Goal: Task Accomplishment & Management: Use online tool/utility

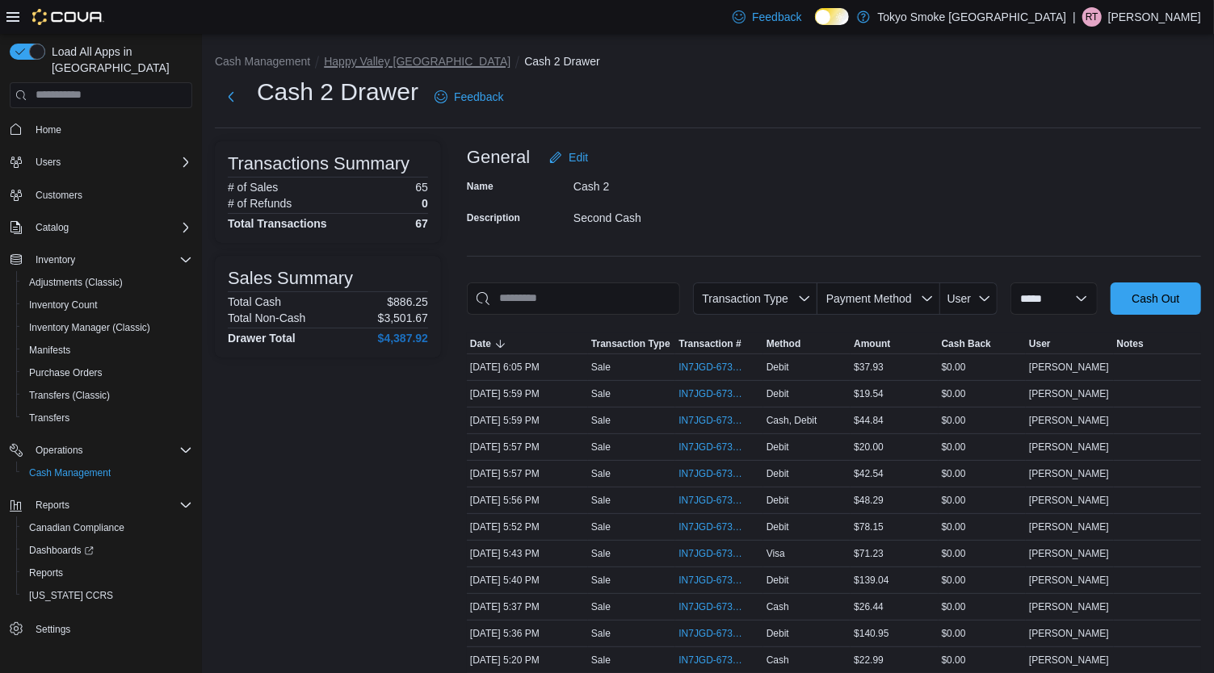
click at [413, 61] on button "Happy Valley [GEOGRAPHIC_DATA]" at bounding box center [417, 61] width 187 height 13
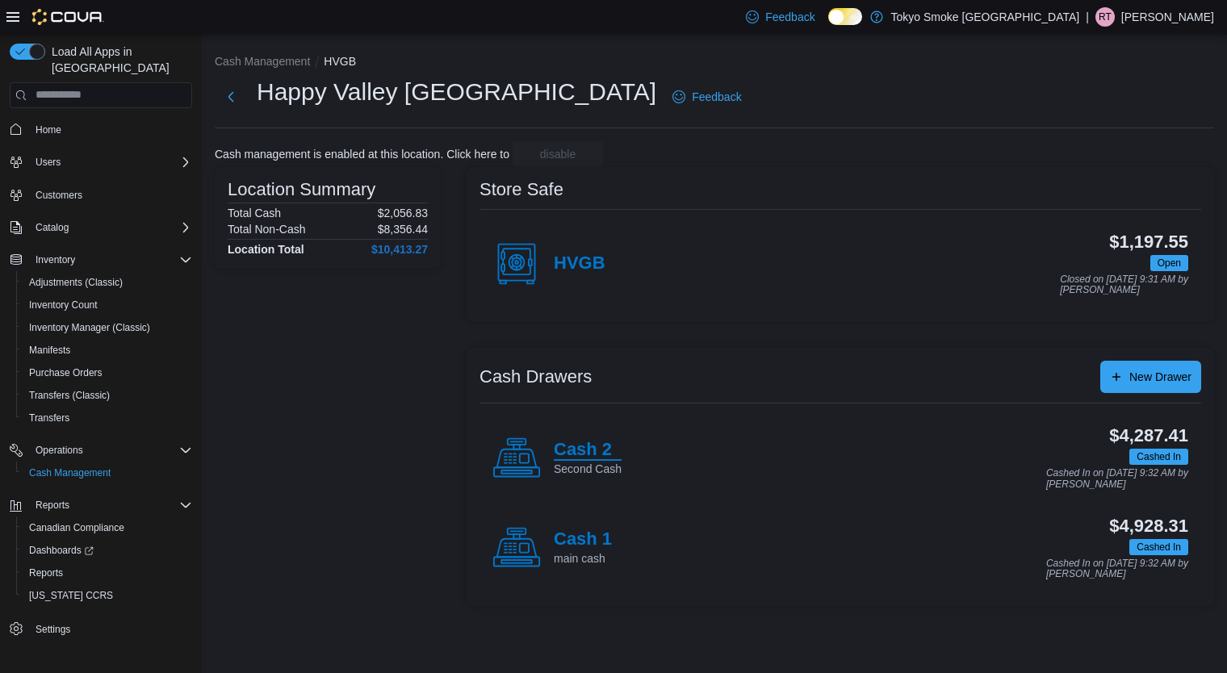
click at [601, 447] on h4 "Cash 2" at bounding box center [588, 450] width 68 height 21
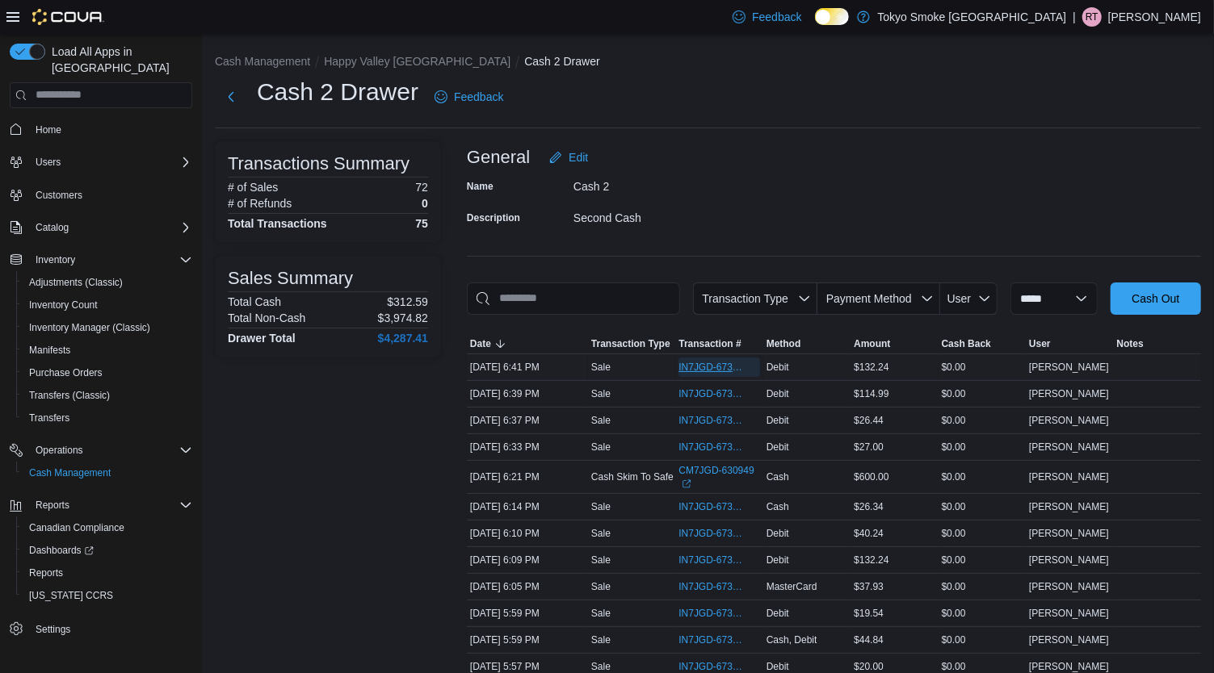
click at [725, 361] on span "IN7JGD-6737739" at bounding box center [710, 367] width 65 height 13
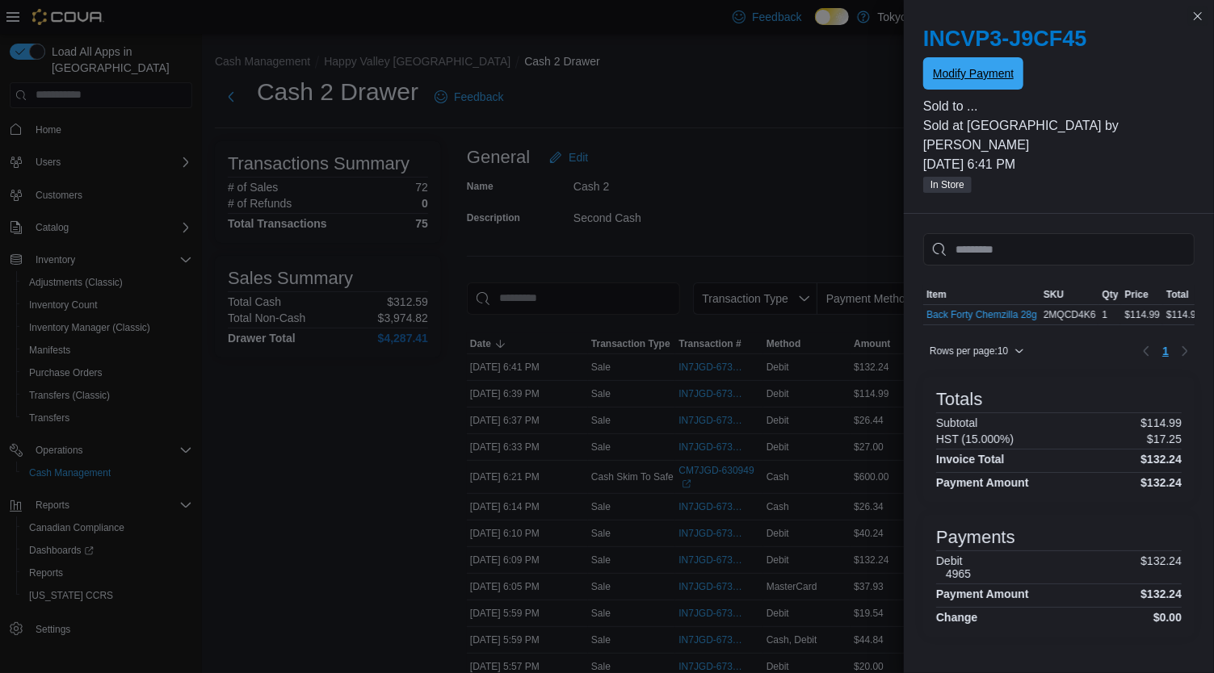
click at [1007, 89] on span "Modify Payment" at bounding box center [973, 73] width 81 height 32
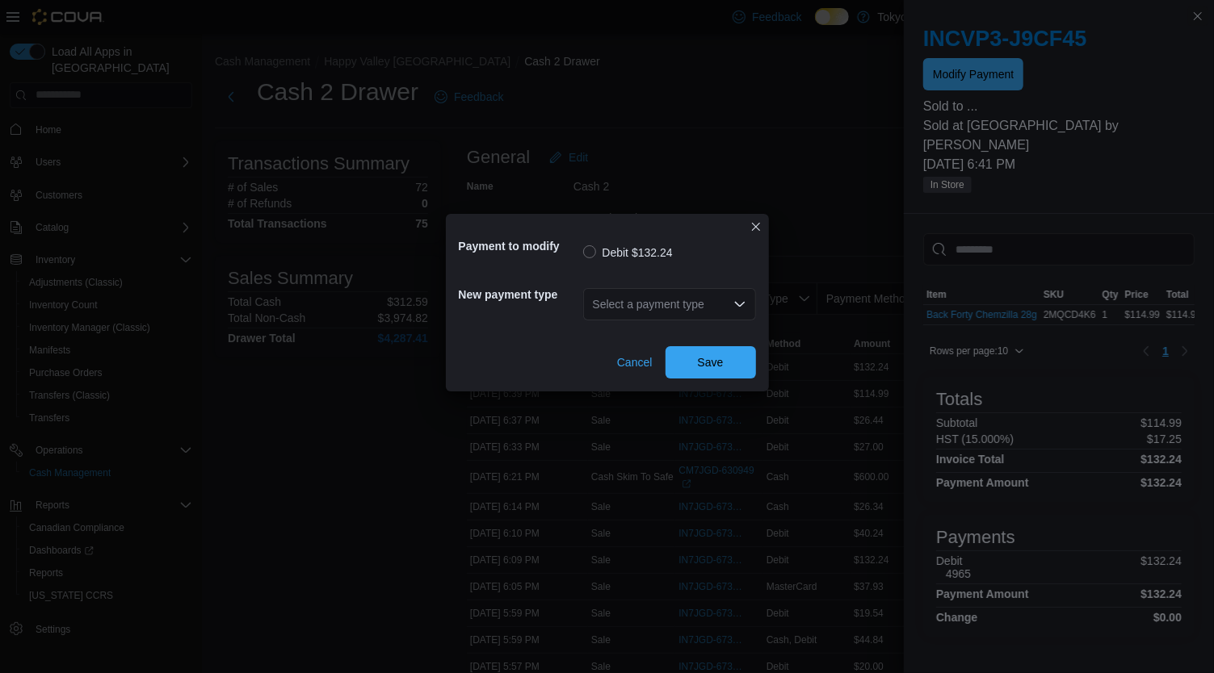
click at [711, 313] on div "Select a payment type" at bounding box center [669, 304] width 173 height 32
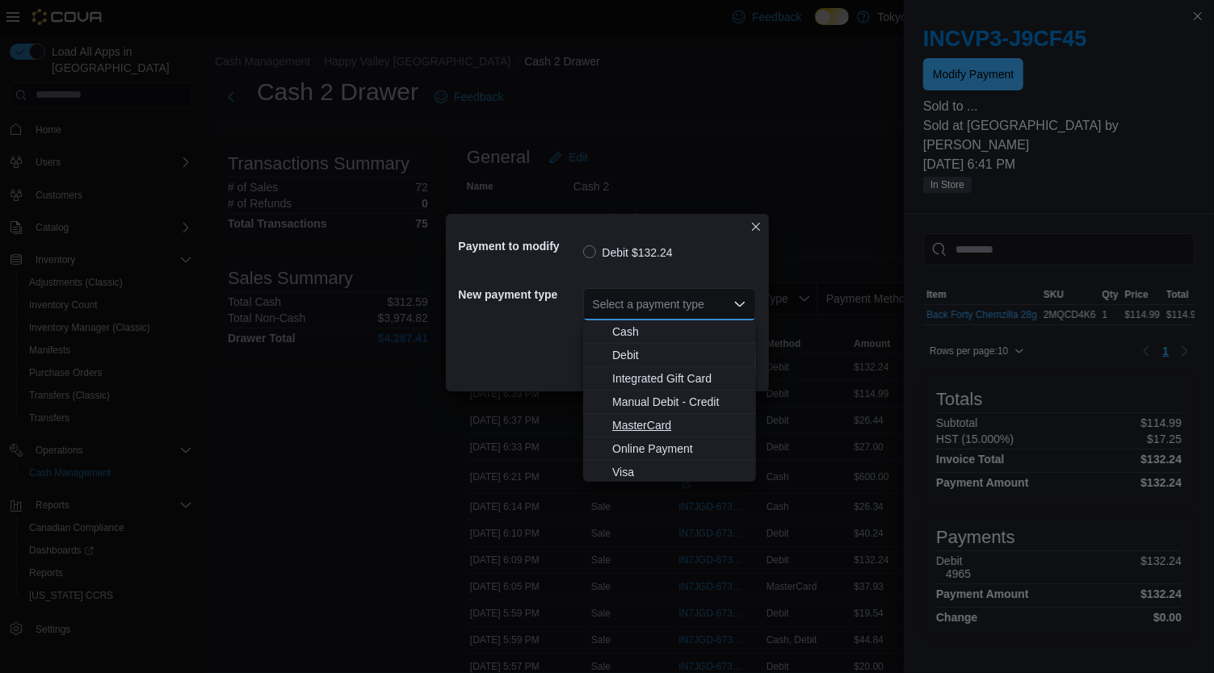
click at [686, 434] on button "MasterCard" at bounding box center [669, 425] width 173 height 23
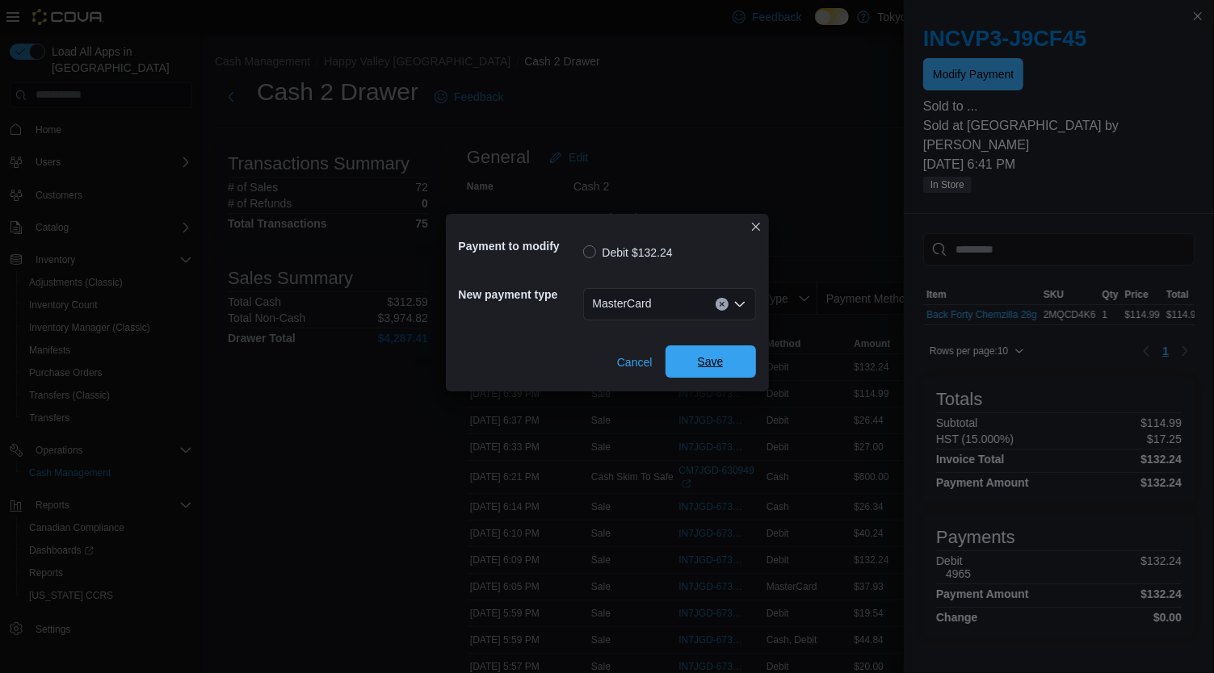
click at [737, 362] on span "Save" at bounding box center [710, 362] width 71 height 32
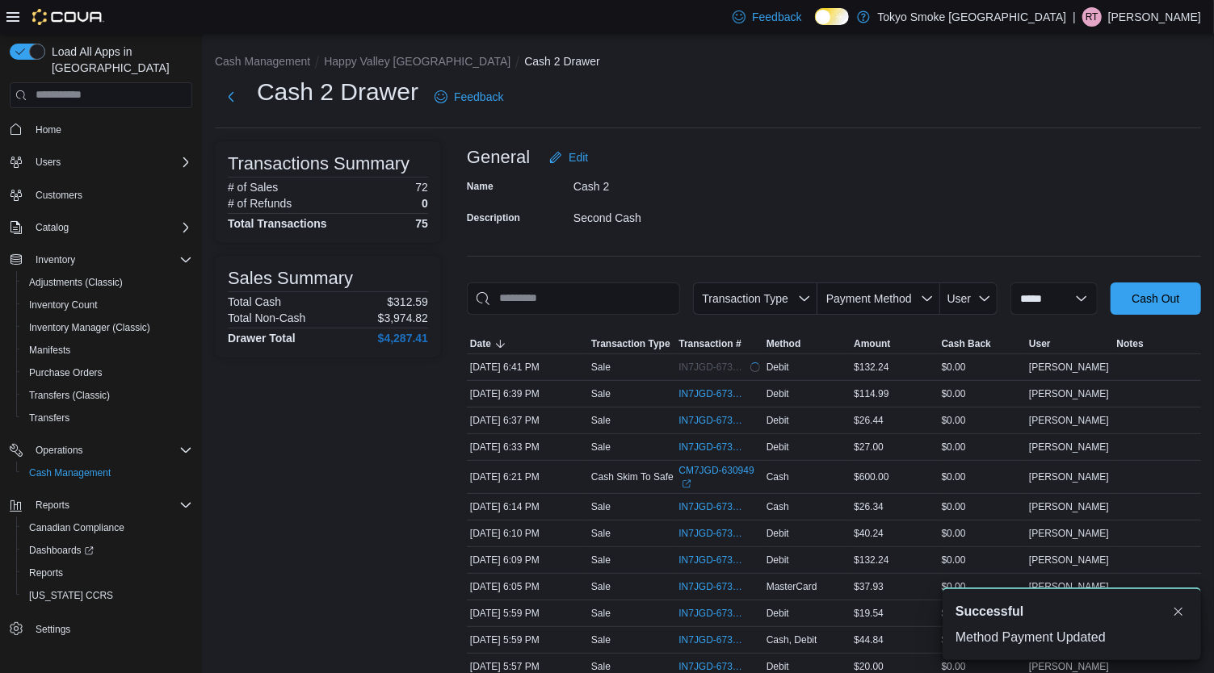
click at [711, 395] on span "IN7JGD-6737729" at bounding box center [710, 394] width 65 height 13
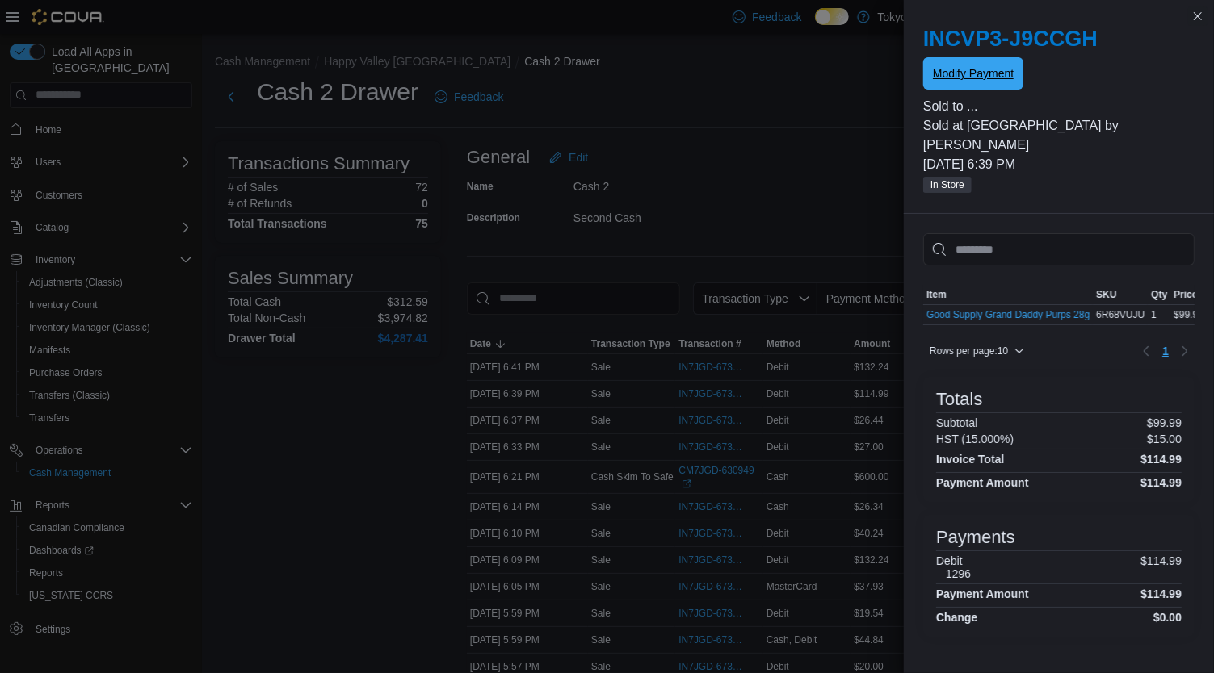
click at [974, 80] on span "Modify Payment" at bounding box center [973, 73] width 81 height 16
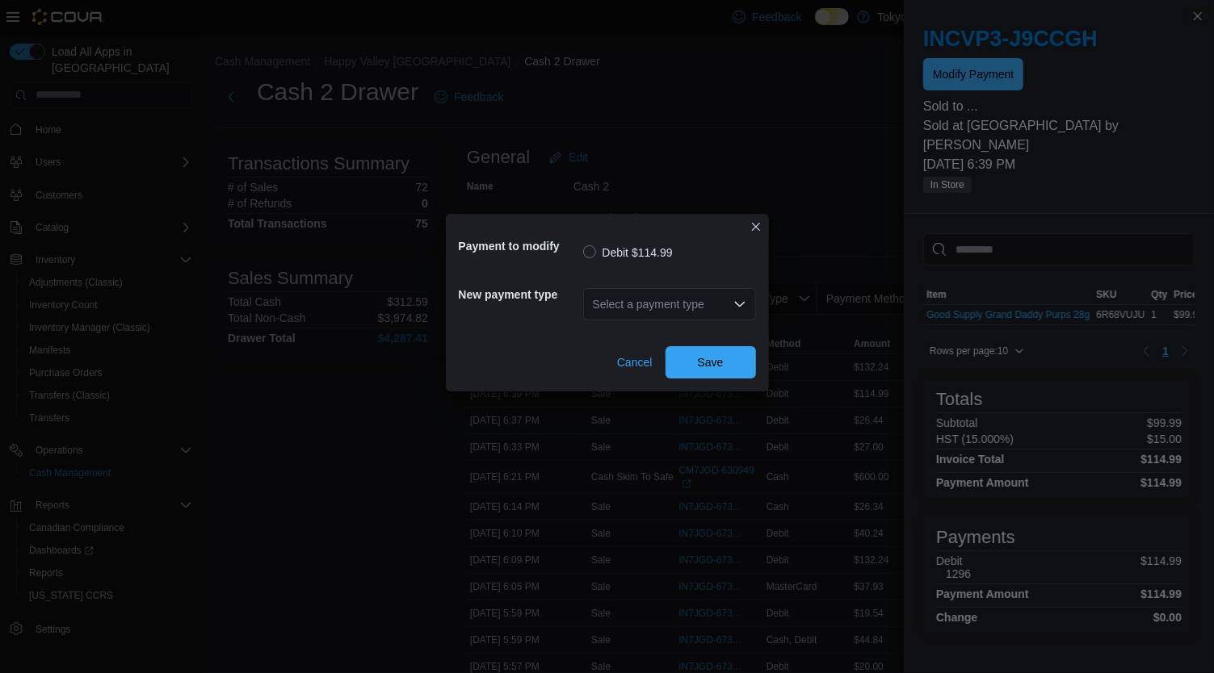
click at [727, 292] on div "Select a payment type" at bounding box center [669, 304] width 173 height 32
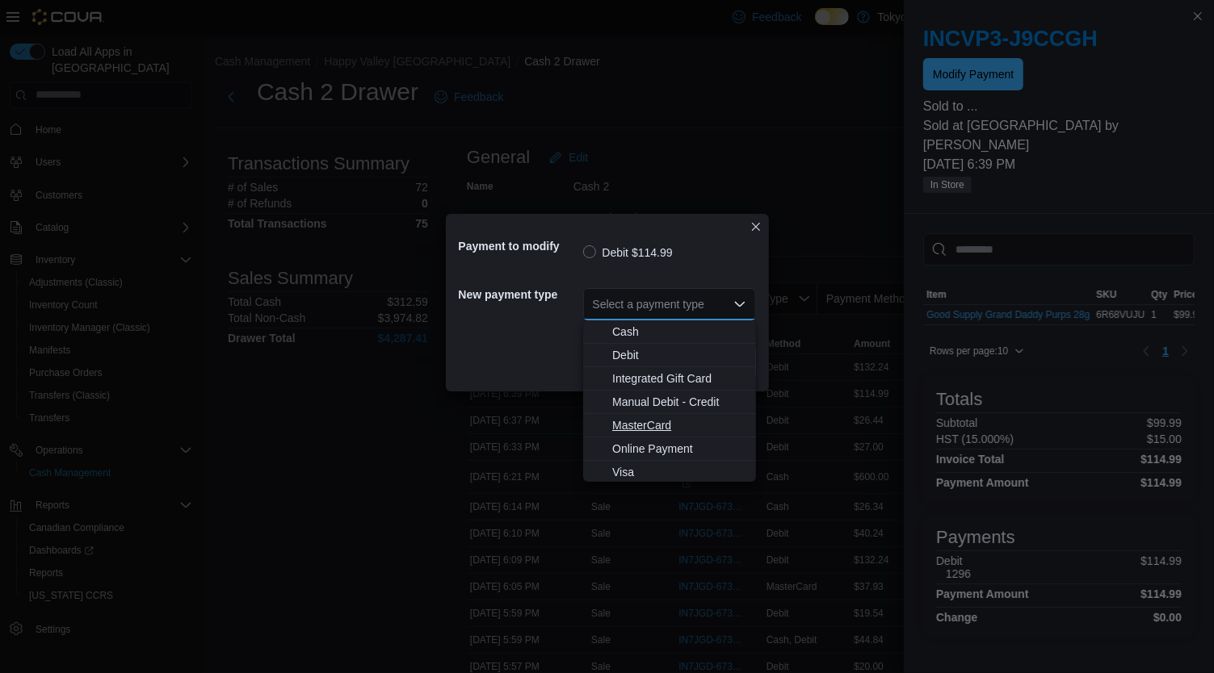
click at [678, 429] on span "MasterCard" at bounding box center [679, 425] width 134 height 16
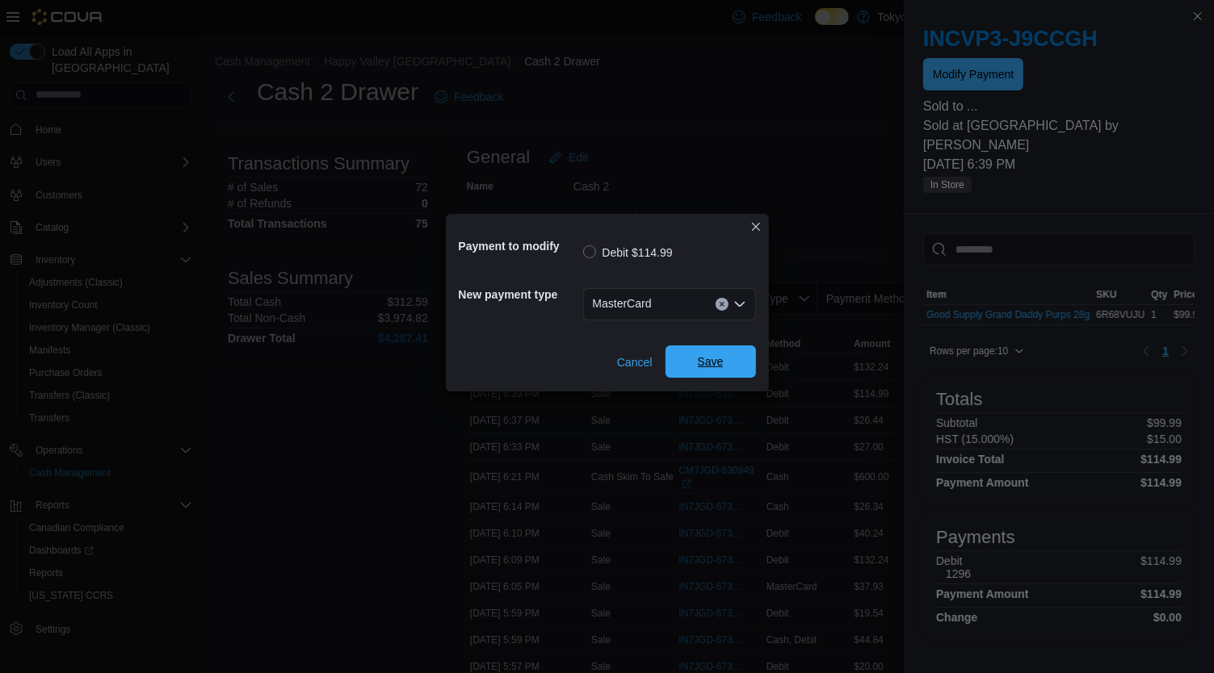
click at [720, 370] on span "Save" at bounding box center [710, 362] width 71 height 32
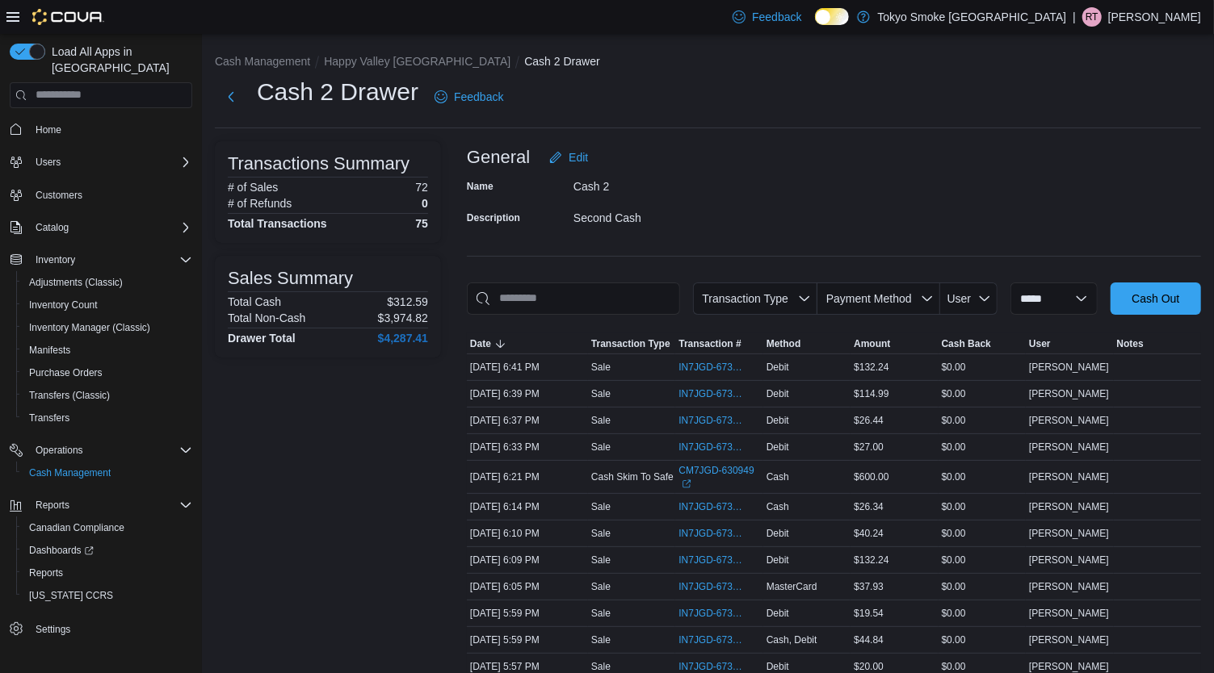
click at [813, 117] on div "Cash 2 Drawer Feedback" at bounding box center [708, 97] width 986 height 42
